Goal: Information Seeking & Learning: Learn about a topic

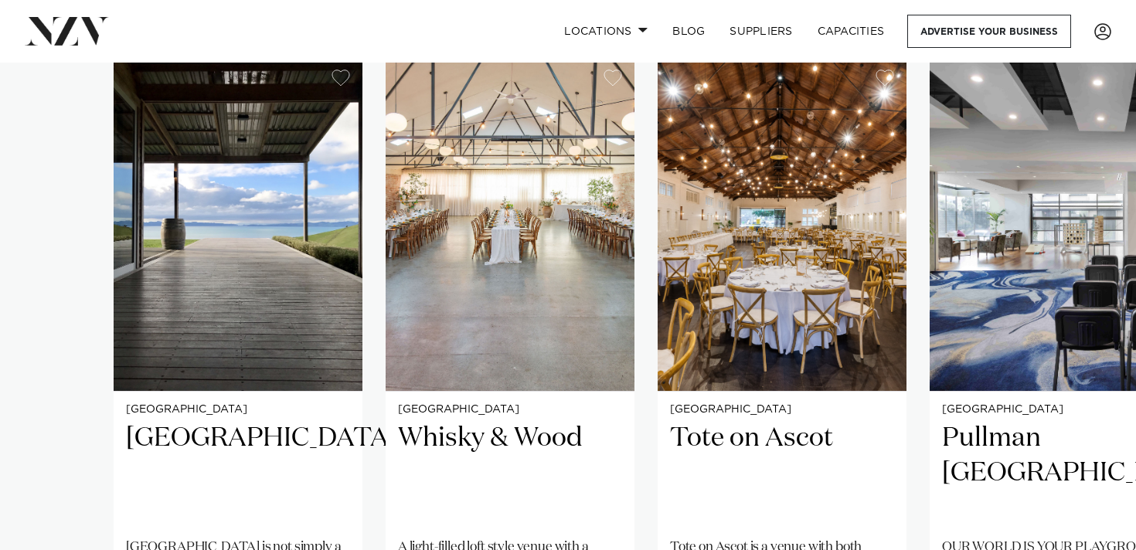
scroll to position [1109, 0]
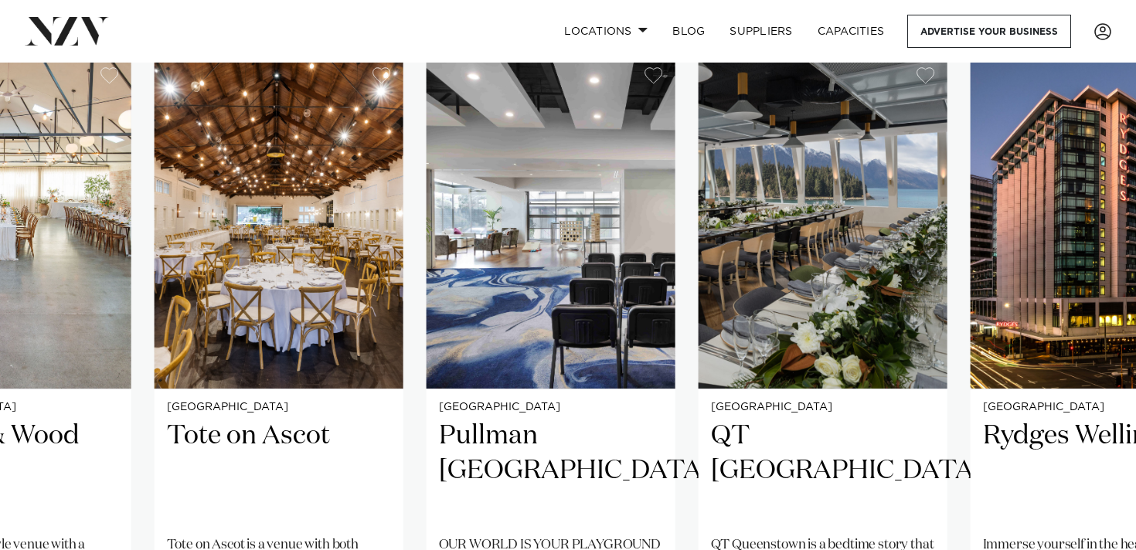
click at [400, 448] on div "[GEOGRAPHIC_DATA] [GEOGRAPHIC_DATA] [GEOGRAPHIC_DATA] is not simply a place to …" at bounding box center [64, 392] width 909 height 674
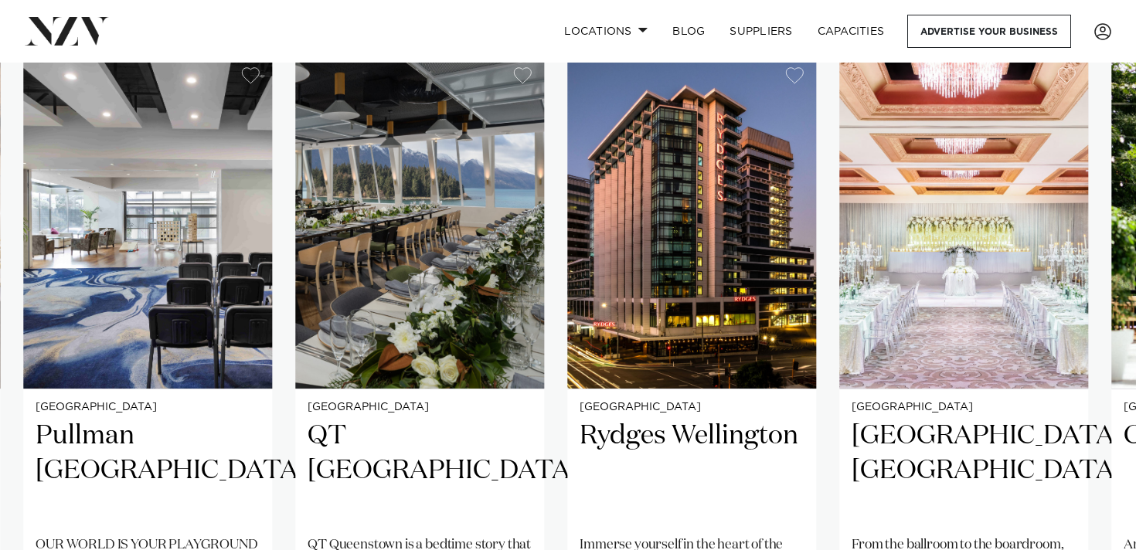
click at [539, 438] on swiper-container "[GEOGRAPHIC_DATA] [GEOGRAPHIC_DATA] [GEOGRAPHIC_DATA] is not simply a place to …" at bounding box center [568, 429] width 1136 height 748
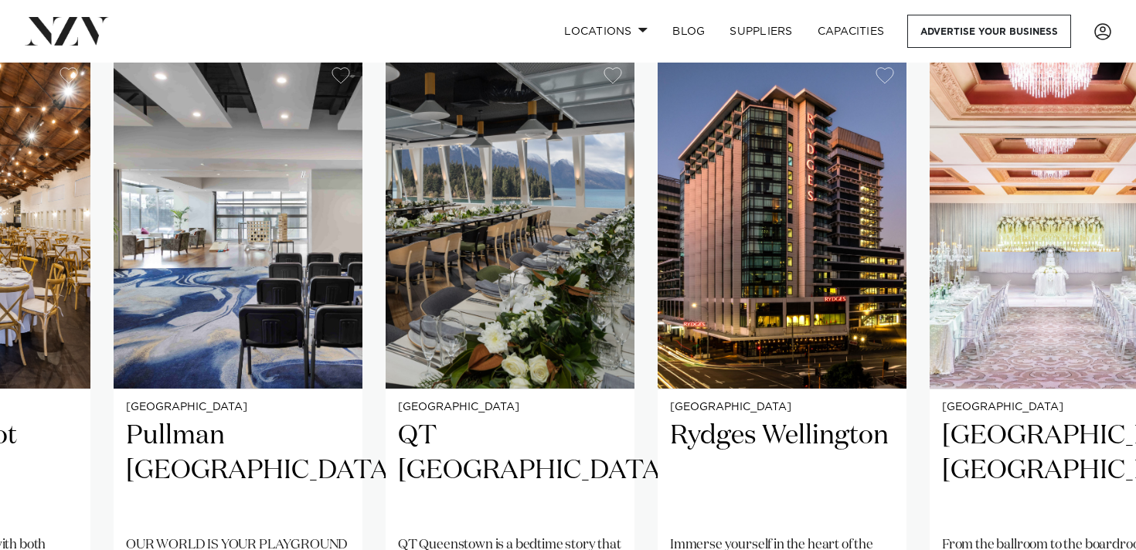
click at [525, 29] on div "Locations [GEOGRAPHIC_DATA] [GEOGRAPHIC_DATA] [GEOGRAPHIC_DATA] [GEOGRAPHIC_DAT…" at bounding box center [731, 31] width 759 height 33
click at [0, 0] on slot "[GEOGRAPHIC_DATA] [GEOGRAPHIC_DATA] [GEOGRAPHIC_DATA] is not simply a place to …" at bounding box center [0, 0] width 0 height 0
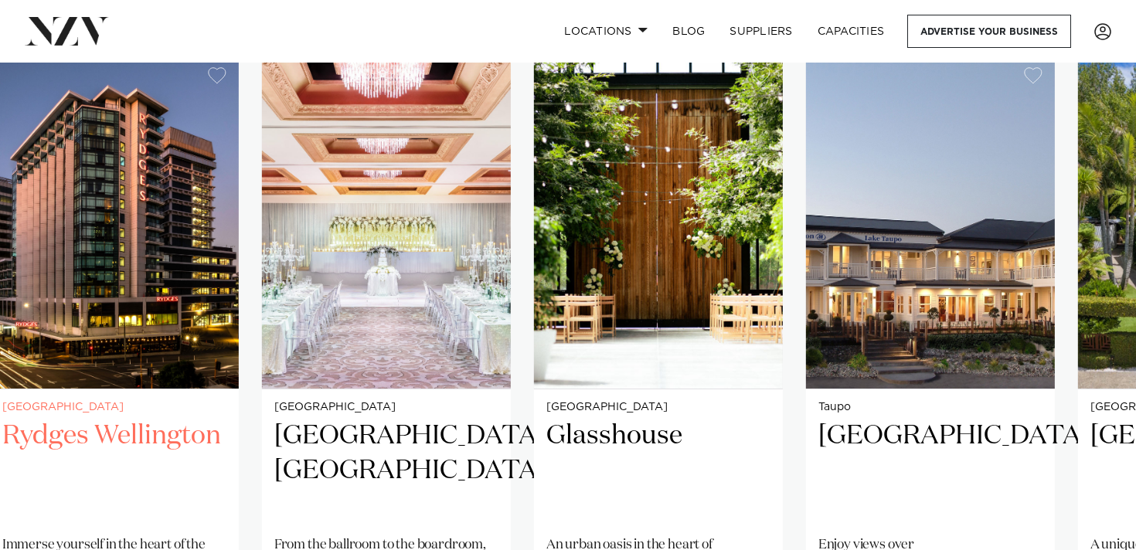
click at [257, 495] on swiper-container "[GEOGRAPHIC_DATA] [GEOGRAPHIC_DATA] [GEOGRAPHIC_DATA] is not simply a place to …" at bounding box center [568, 429] width 1136 height 748
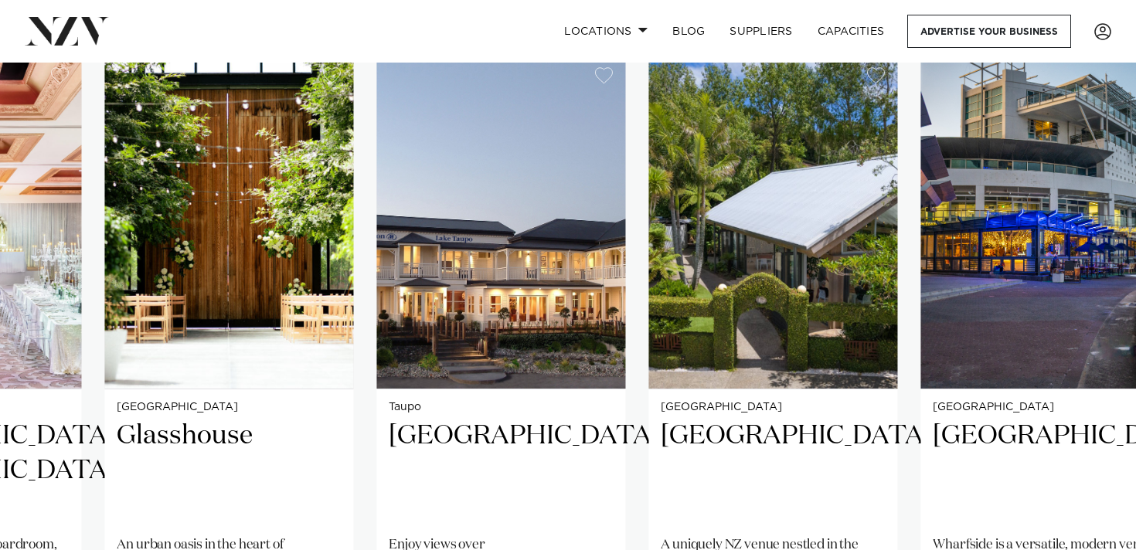
click at [365, 495] on swiper-container "[GEOGRAPHIC_DATA] [GEOGRAPHIC_DATA] [GEOGRAPHIC_DATA] is not simply a place to …" at bounding box center [568, 429] width 1136 height 748
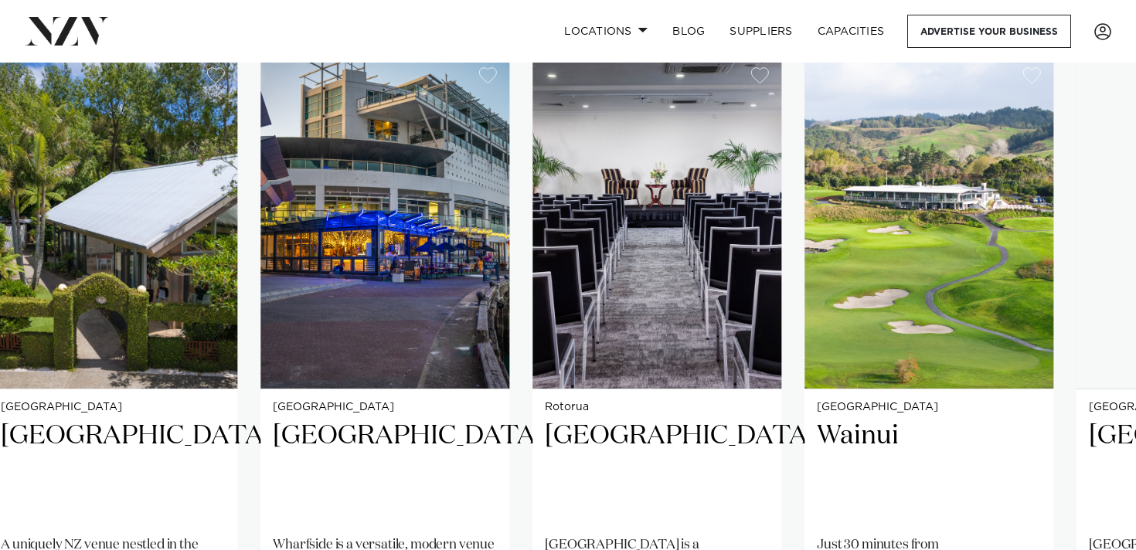
click at [189, 485] on swiper-container "[GEOGRAPHIC_DATA] [GEOGRAPHIC_DATA] [GEOGRAPHIC_DATA] is not simply a place to …" at bounding box center [568, 429] width 1136 height 748
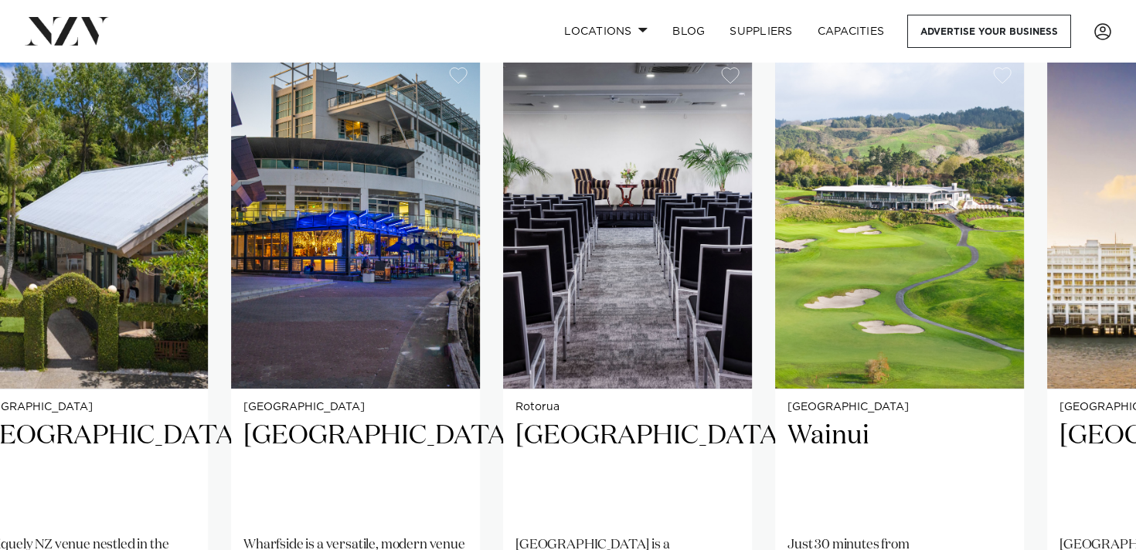
click at [208, 441] on swiper-container "[GEOGRAPHIC_DATA] [GEOGRAPHIC_DATA] [GEOGRAPHIC_DATA] is not simply a place to …" at bounding box center [568, 429] width 1136 height 748
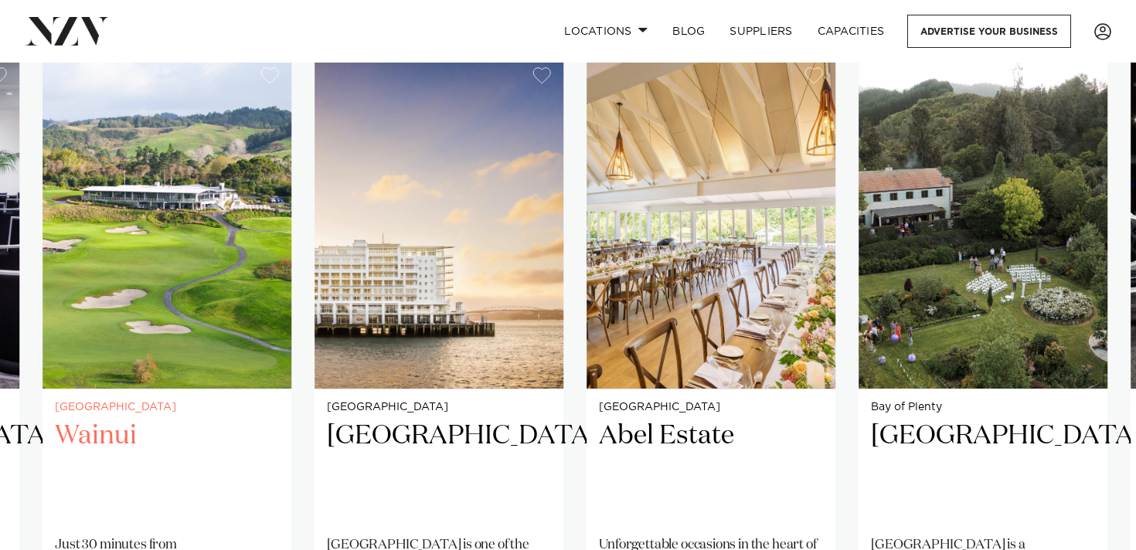
click at [211, 445] on swiper-container "[GEOGRAPHIC_DATA] [GEOGRAPHIC_DATA] [GEOGRAPHIC_DATA] is not simply a place to …" at bounding box center [568, 429] width 1136 height 748
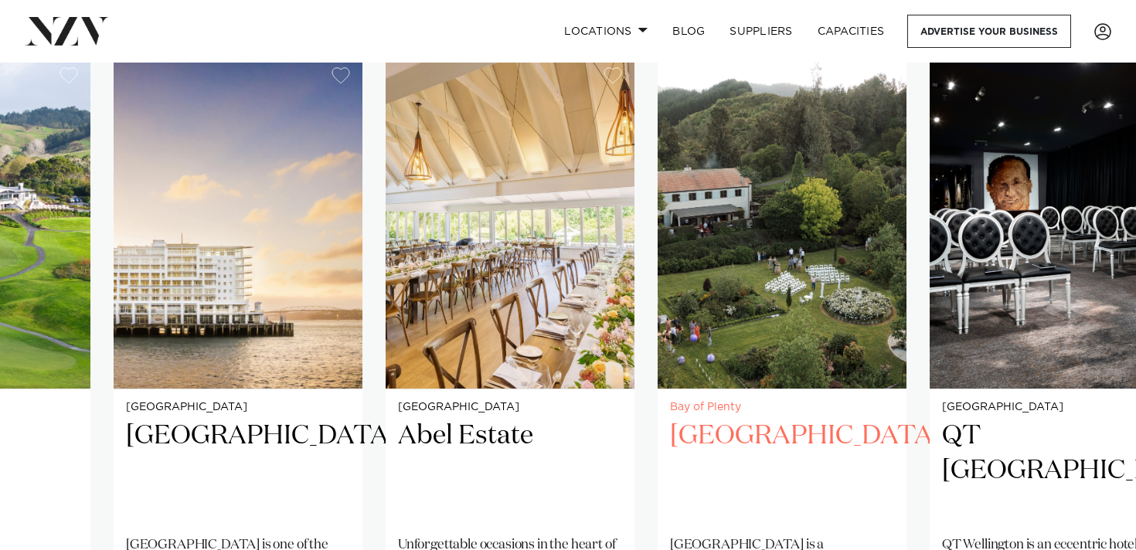
scroll to position [1105, 0]
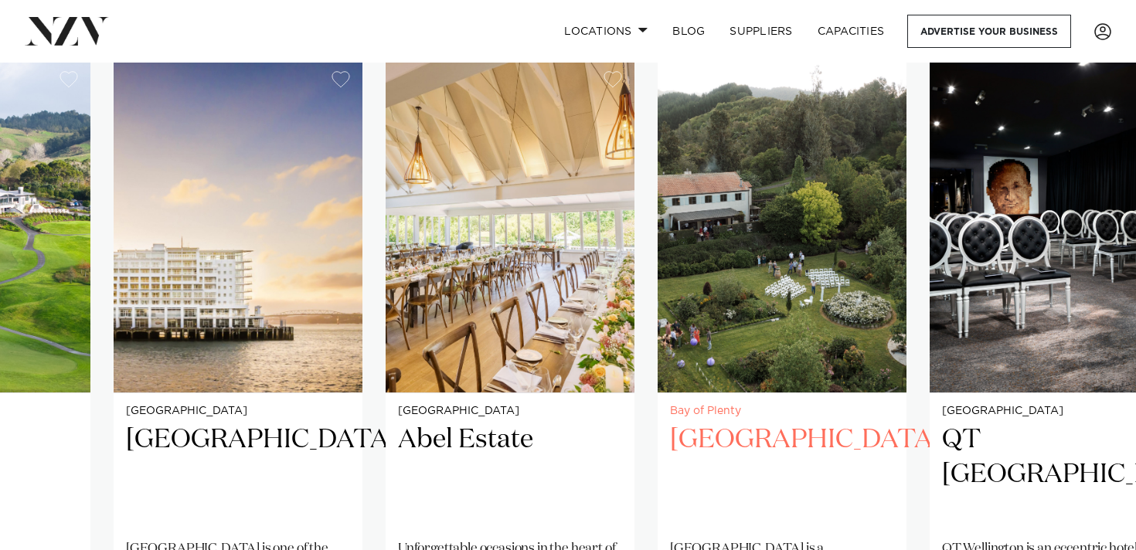
drag, startPoint x: 710, startPoint y: 438, endPoint x: 111, endPoint y: 454, distance: 600.0
click at [670, 455] on h2 "[GEOGRAPHIC_DATA]" at bounding box center [782, 475] width 224 height 104
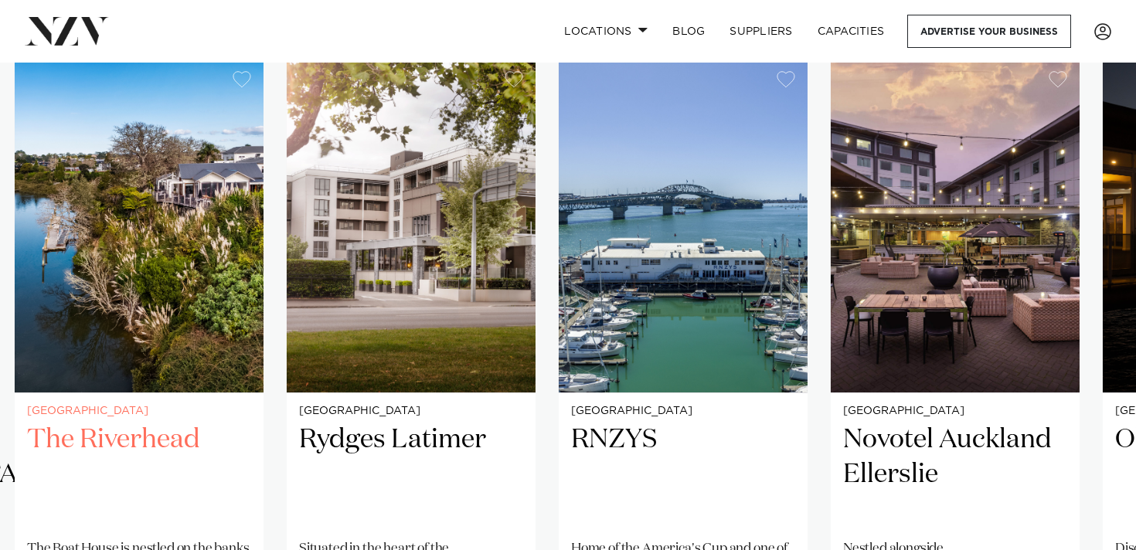
click at [22, 440] on swiper-container "[GEOGRAPHIC_DATA] [GEOGRAPHIC_DATA] [GEOGRAPHIC_DATA] is not simply a place to …" at bounding box center [568, 433] width 1136 height 748
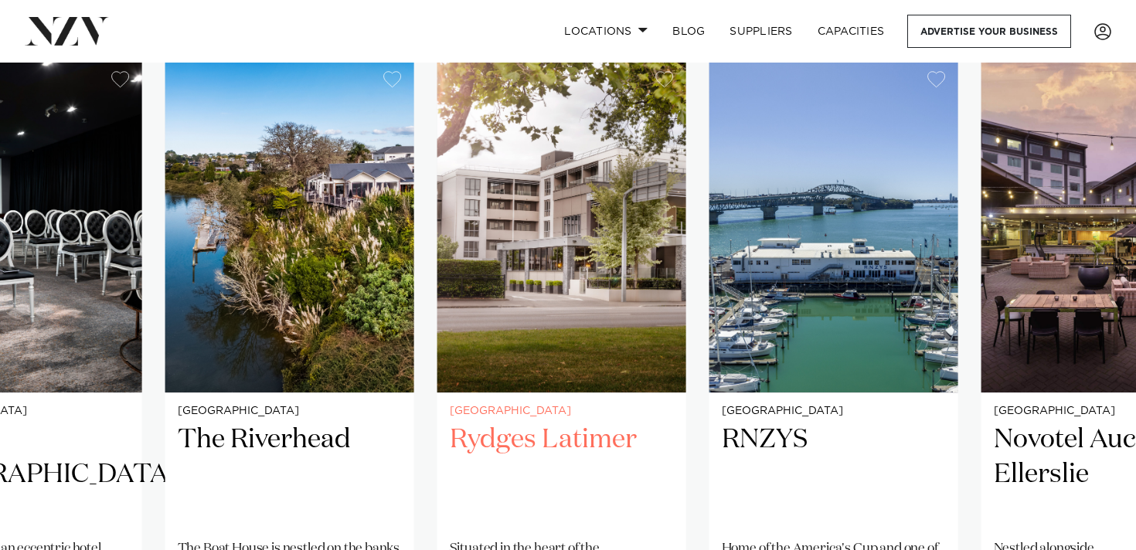
click at [306, 445] on h2 "The Riverhead" at bounding box center [290, 475] width 224 height 104
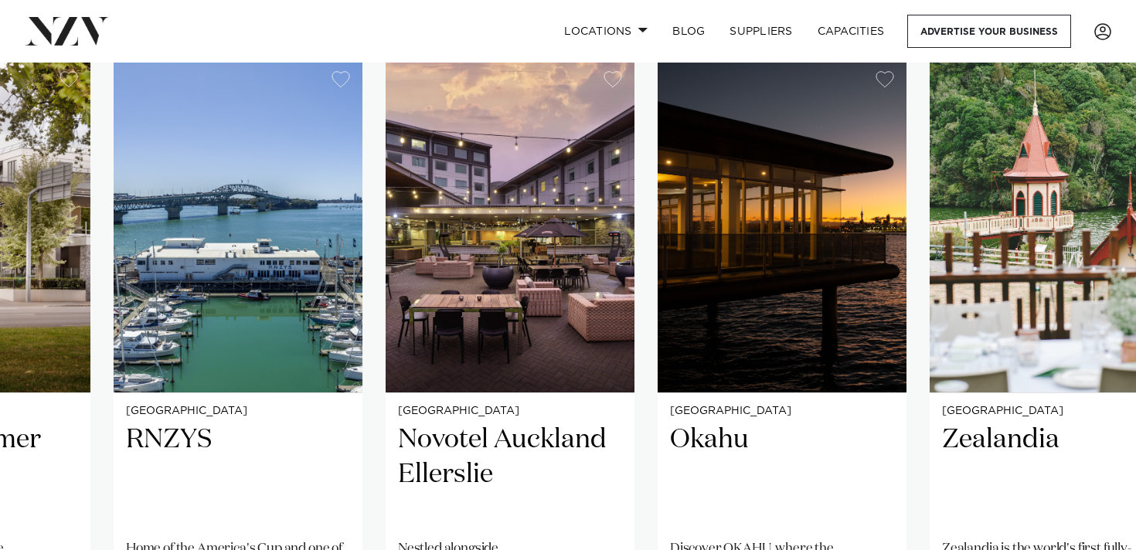
click at [268, 466] on swiper-container "[GEOGRAPHIC_DATA] [GEOGRAPHIC_DATA] [GEOGRAPHIC_DATA] is not simply a place to …" at bounding box center [568, 433] width 1136 height 748
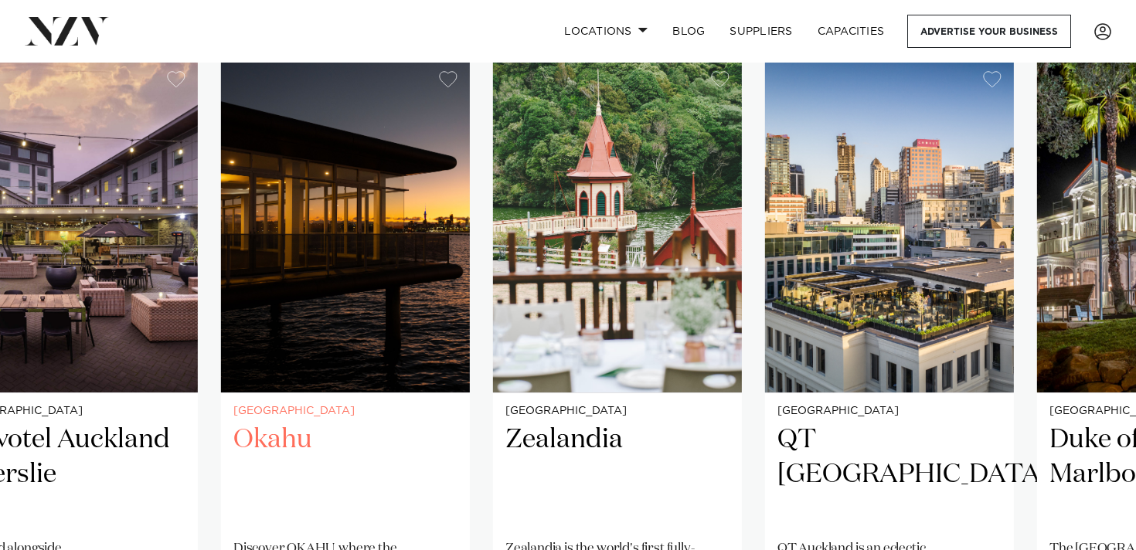
click at [350, 427] on h2 "Okahu" at bounding box center [345, 475] width 224 height 104
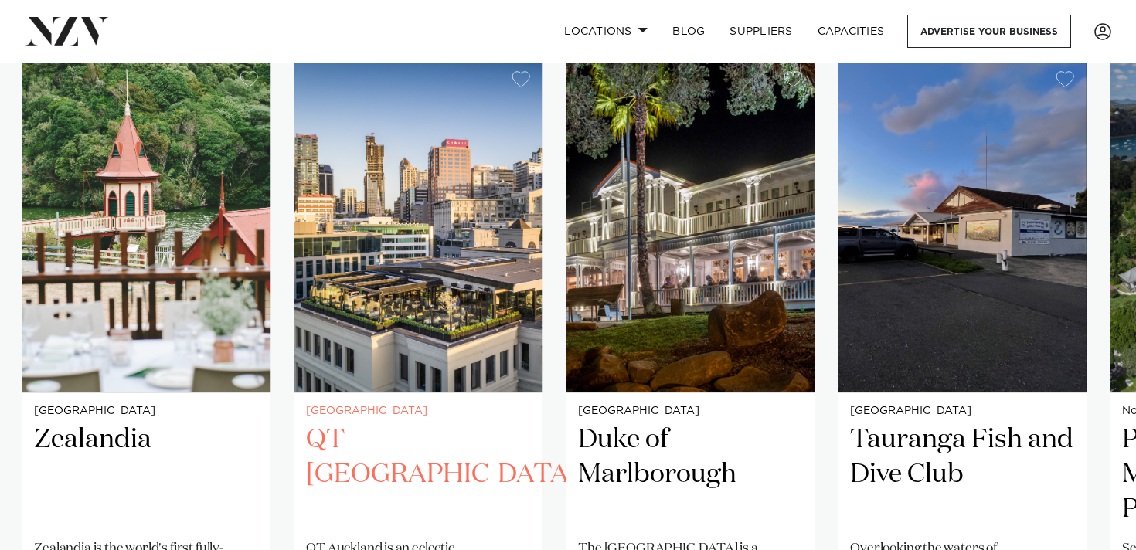
click at [324, 438] on h2 "QT [GEOGRAPHIC_DATA]" at bounding box center [418, 475] width 224 height 104
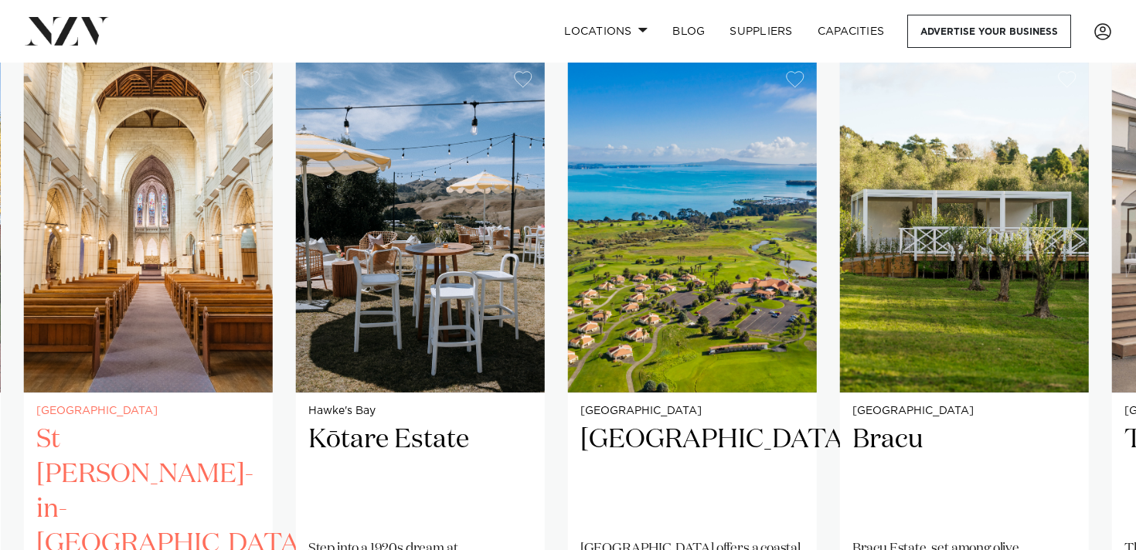
drag, startPoint x: 202, startPoint y: 279, endPoint x: 271, endPoint y: 404, distance: 142.9
click at [268, 404] on swiper-container "[GEOGRAPHIC_DATA] [GEOGRAPHIC_DATA] [GEOGRAPHIC_DATA] is not simply a place to …" at bounding box center [568, 433] width 1136 height 748
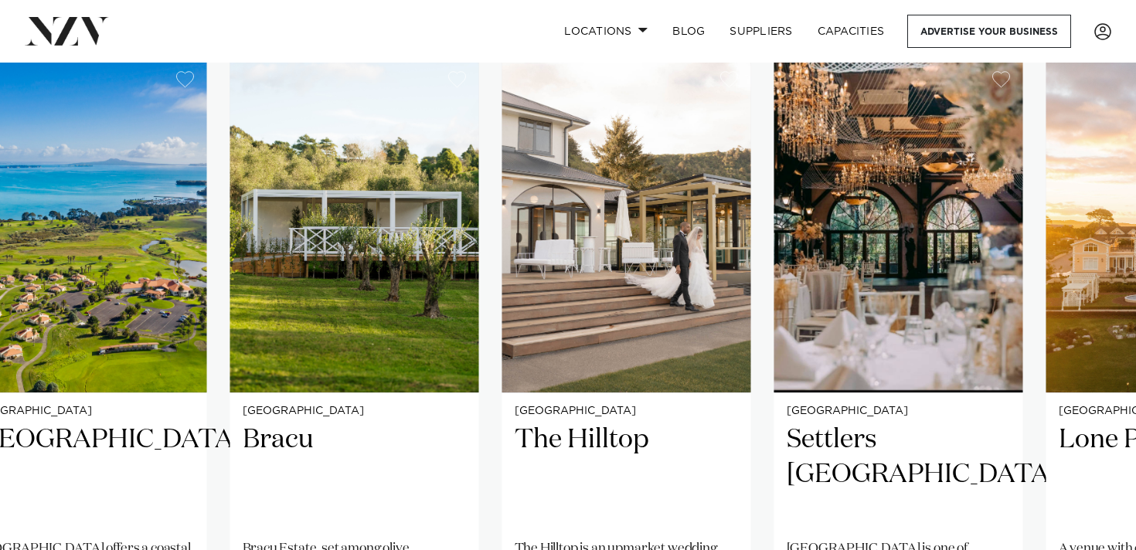
click at [204, 394] on swiper-container "[GEOGRAPHIC_DATA] [GEOGRAPHIC_DATA] [GEOGRAPHIC_DATA] is not simply a place to …" at bounding box center [568, 433] width 1136 height 748
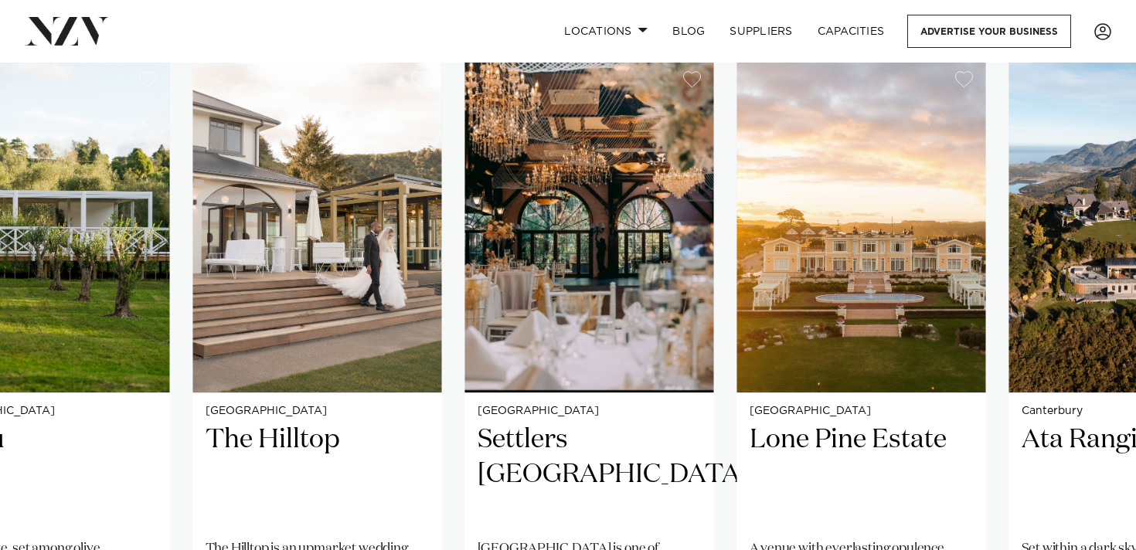
click at [184, 172] on swiper-container "[GEOGRAPHIC_DATA] [GEOGRAPHIC_DATA] [GEOGRAPHIC_DATA] is not simply a place to …" at bounding box center [568, 433] width 1136 height 748
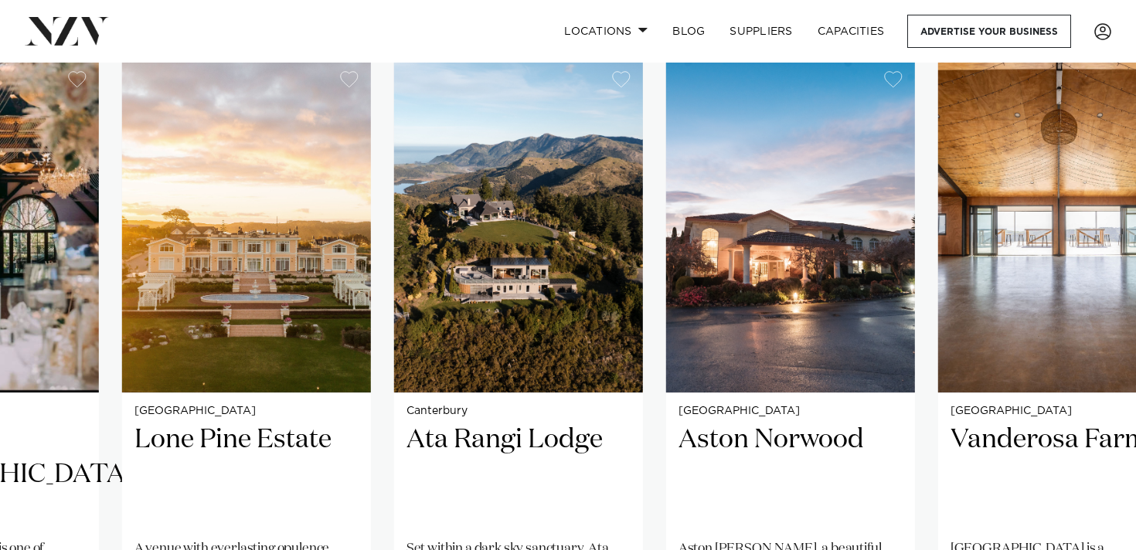
click at [158, 370] on swiper-container "[GEOGRAPHIC_DATA] [GEOGRAPHIC_DATA] [GEOGRAPHIC_DATA] is not simply a place to …" at bounding box center [568, 433] width 1136 height 748
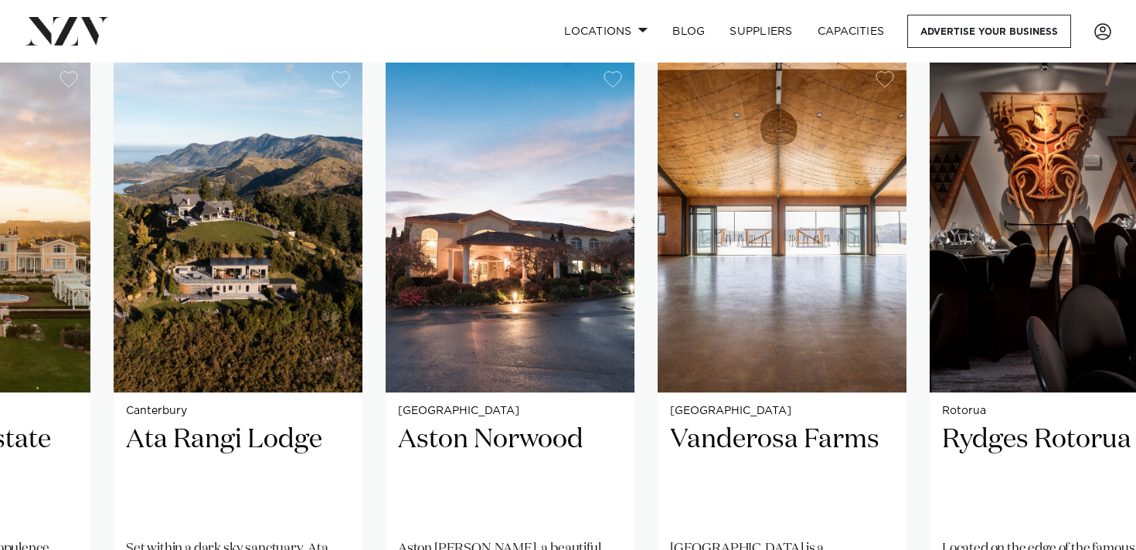
click at [32, 382] on swiper-container "[GEOGRAPHIC_DATA] [GEOGRAPHIC_DATA] [GEOGRAPHIC_DATA] is not simply a place to …" at bounding box center [568, 433] width 1136 height 748
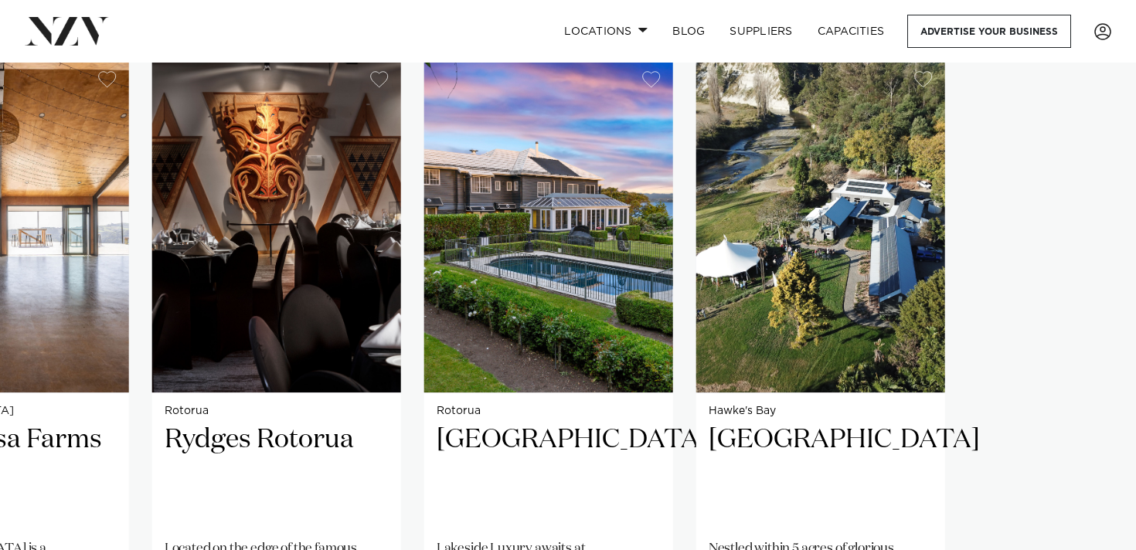
click at [1135, 446] on swiper-container "[GEOGRAPHIC_DATA] [GEOGRAPHIC_DATA] [GEOGRAPHIC_DATA] is not simply a place to …" at bounding box center [568, 433] width 1136 height 748
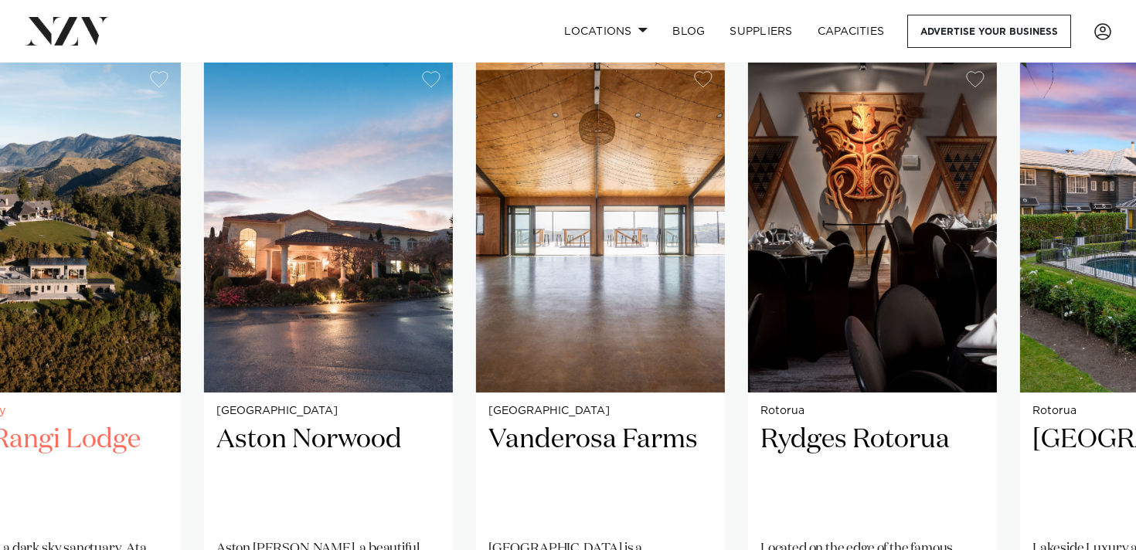
click at [1033, 406] on swiper-container "[GEOGRAPHIC_DATA] [GEOGRAPHIC_DATA] [GEOGRAPHIC_DATA] is not simply a place to …" at bounding box center [568, 433] width 1136 height 748
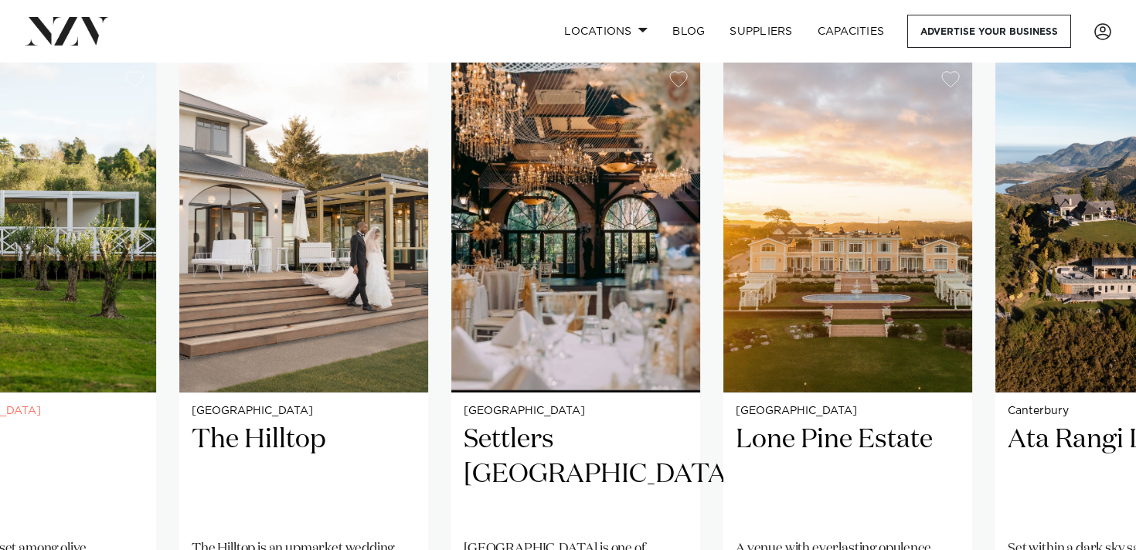
click at [1067, 406] on swiper-container "[GEOGRAPHIC_DATA] [GEOGRAPHIC_DATA] [GEOGRAPHIC_DATA] is not simply a place to …" at bounding box center [568, 433] width 1136 height 748
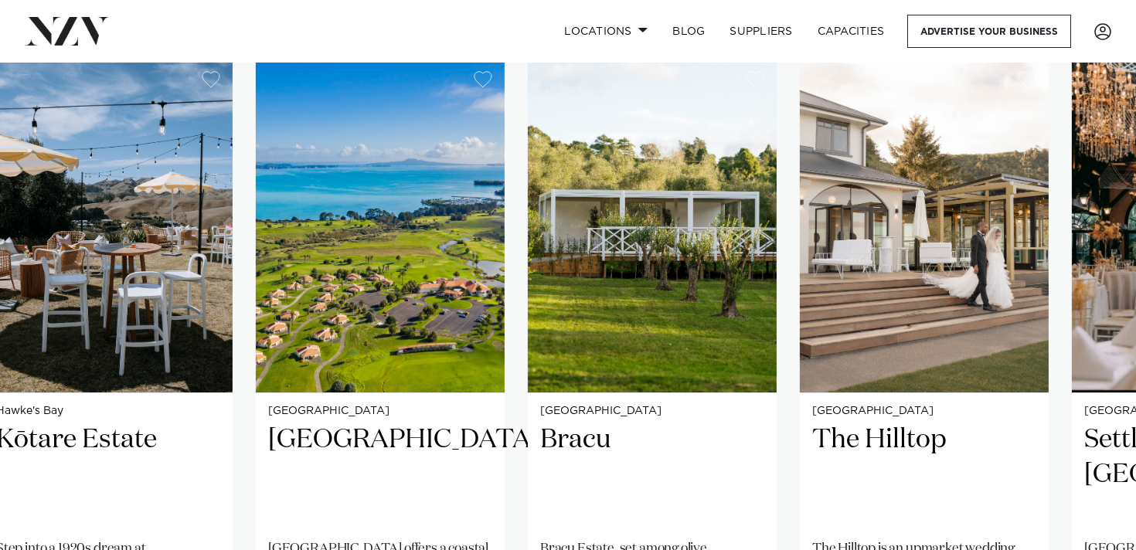
click at [1026, 409] on swiper-container "[GEOGRAPHIC_DATA] [GEOGRAPHIC_DATA] [GEOGRAPHIC_DATA] is not simply a place to …" at bounding box center [568, 433] width 1136 height 748
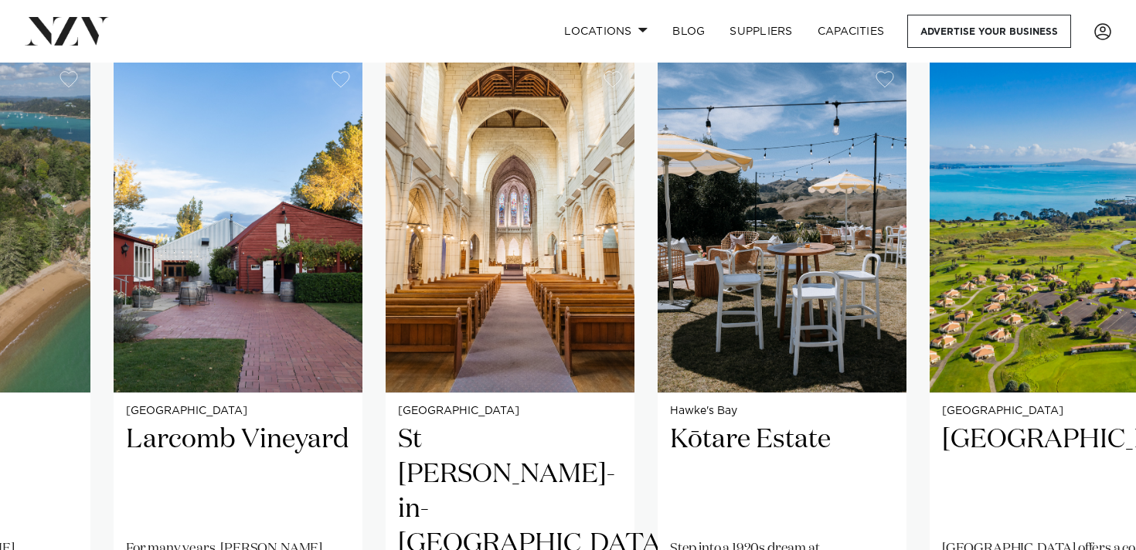
click at [1012, 414] on swiper-container "[GEOGRAPHIC_DATA] [GEOGRAPHIC_DATA] [GEOGRAPHIC_DATA] is not simply a place to …" at bounding box center [568, 433] width 1136 height 748
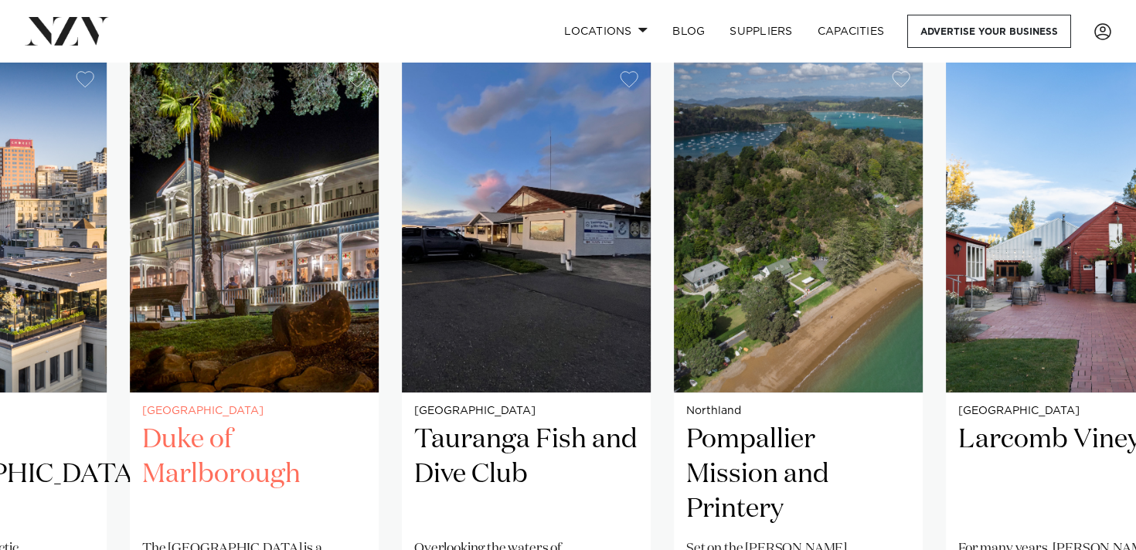
click at [757, 440] on swiper-container "[GEOGRAPHIC_DATA] [GEOGRAPHIC_DATA] [GEOGRAPHIC_DATA] is not simply a place to …" at bounding box center [568, 433] width 1136 height 748
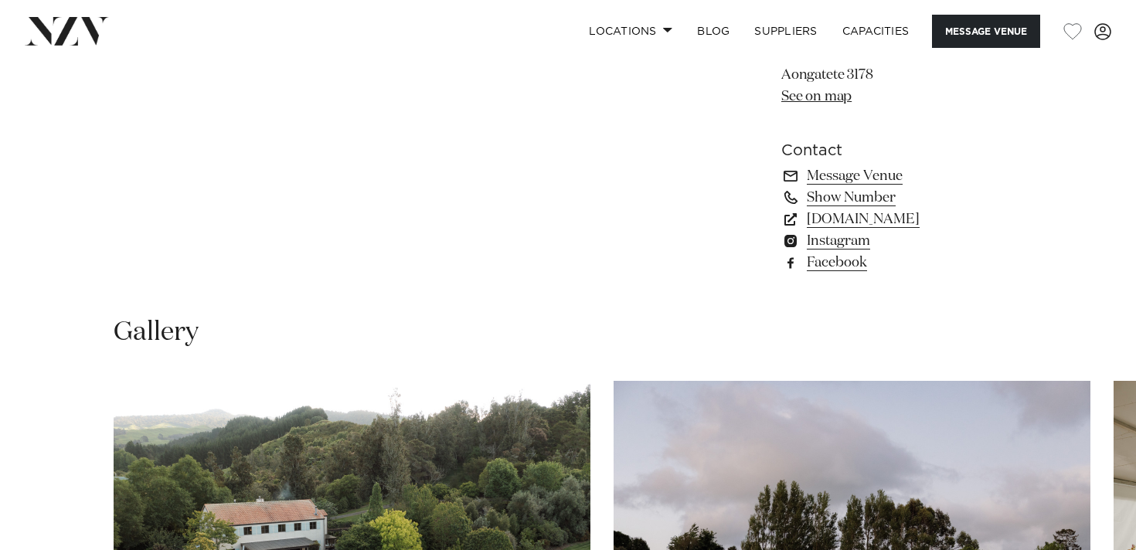
scroll to position [1351, 0]
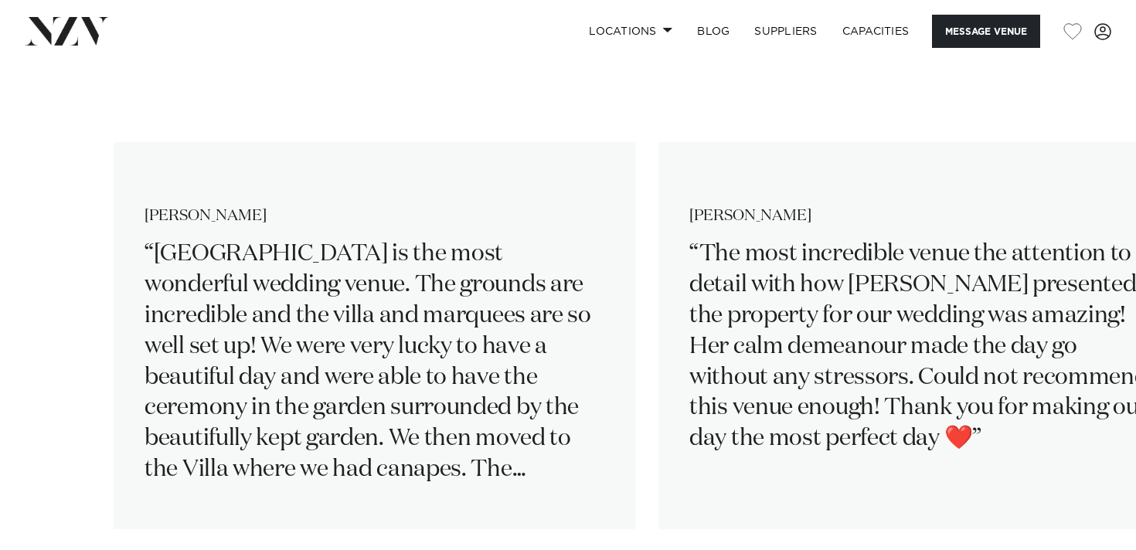
scroll to position [2212, 0]
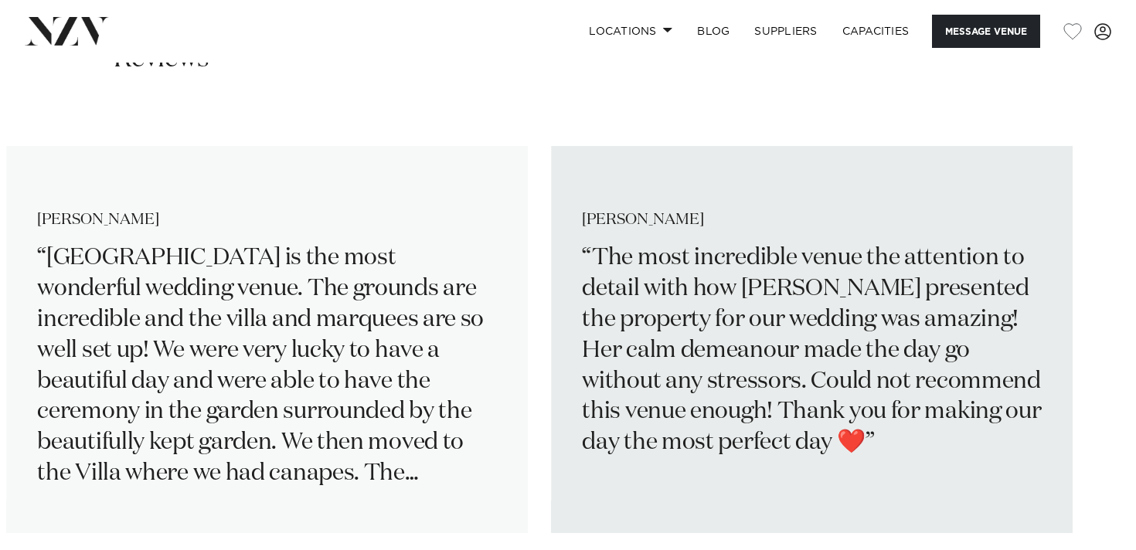
click at [0, 0] on slot "Megan Johnston Villa Vie is the most wonderful wedding venue. The grounds are i…" at bounding box center [0, 0] width 0 height 0
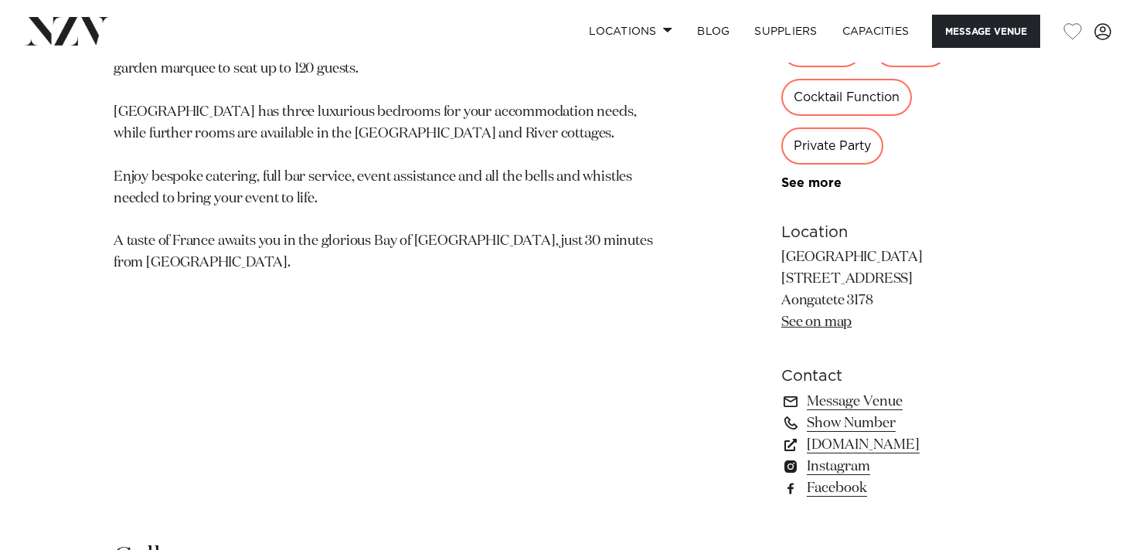
scroll to position [930, 0]
click at [841, 433] on link "www.villavie.co.nz" at bounding box center [901, 444] width 241 height 22
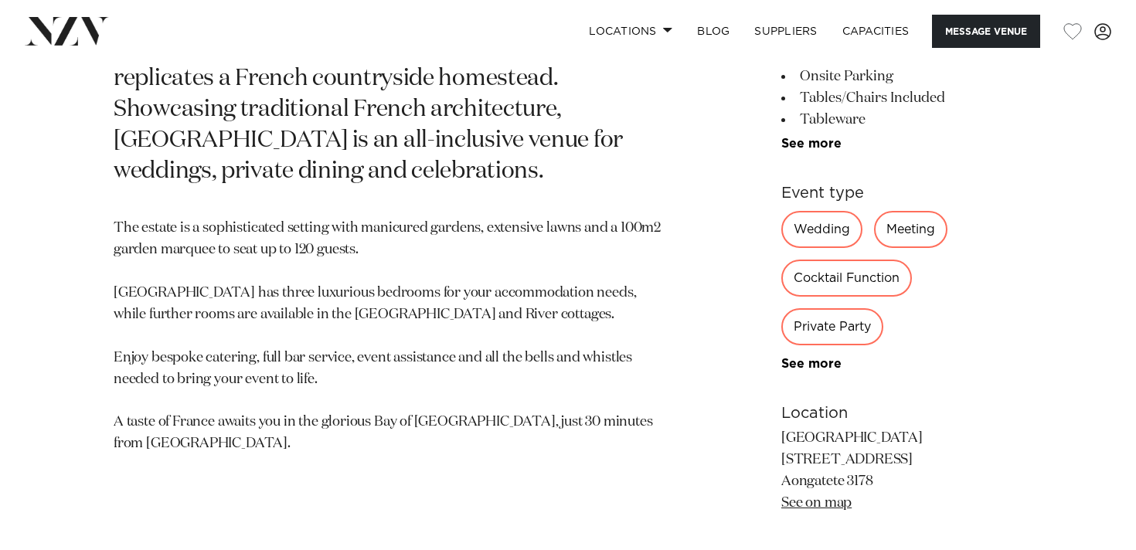
scroll to position [742, 0]
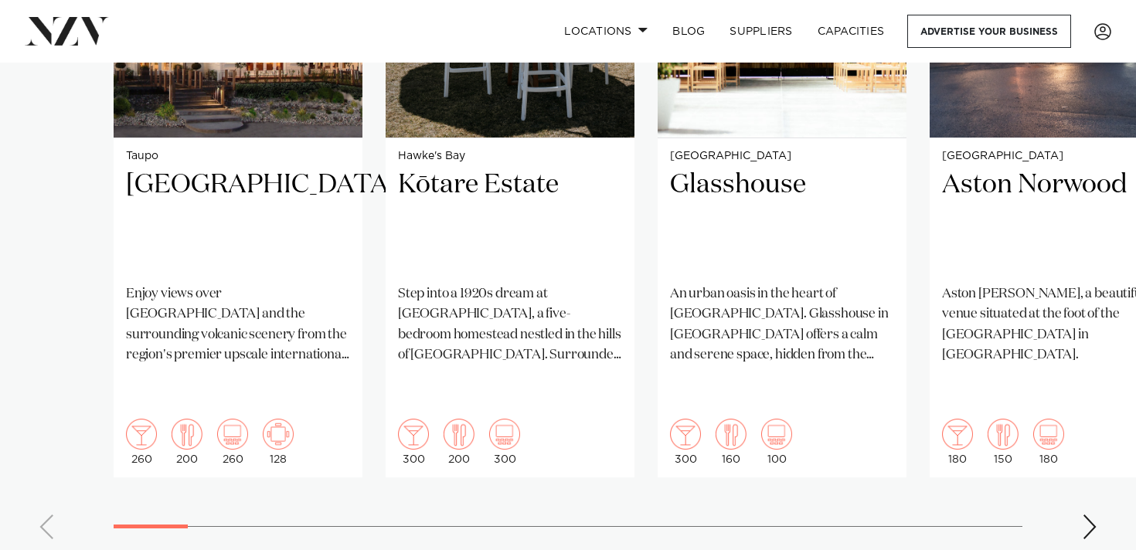
scroll to position [1418, 0]
